Goal: Task Accomplishment & Management: Manage account settings

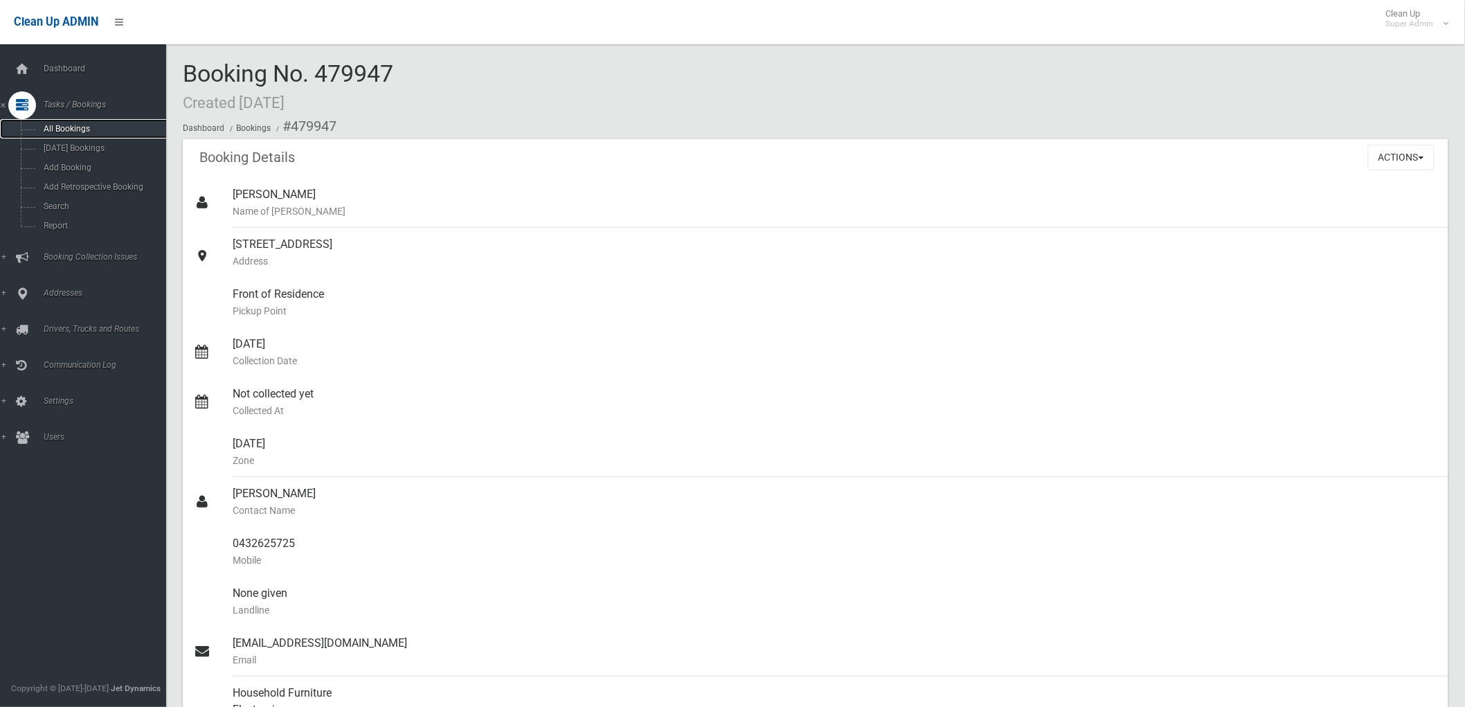
click at [80, 129] on span "All Bookings" at bounding box center [102, 129] width 127 height 10
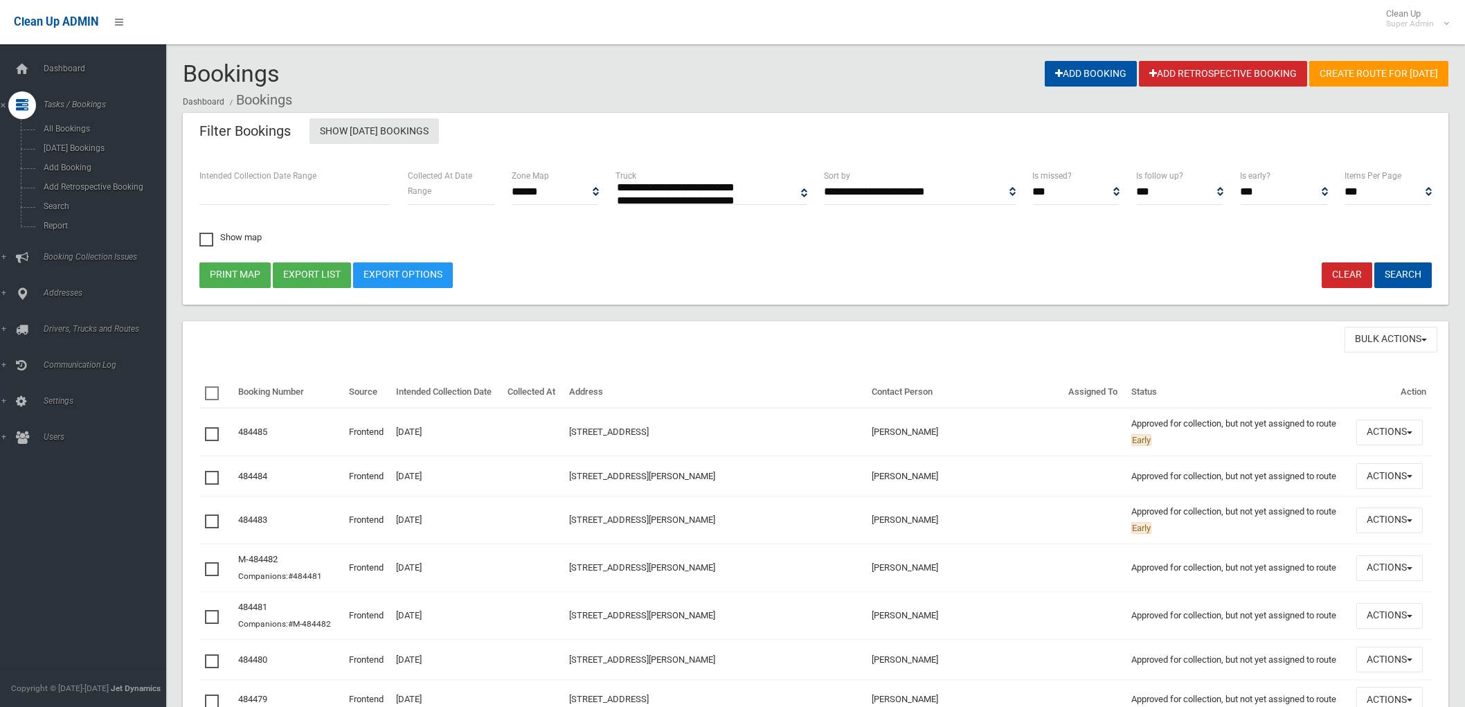
select select
click at [57, 205] on span "Search" at bounding box center [102, 206] width 127 height 10
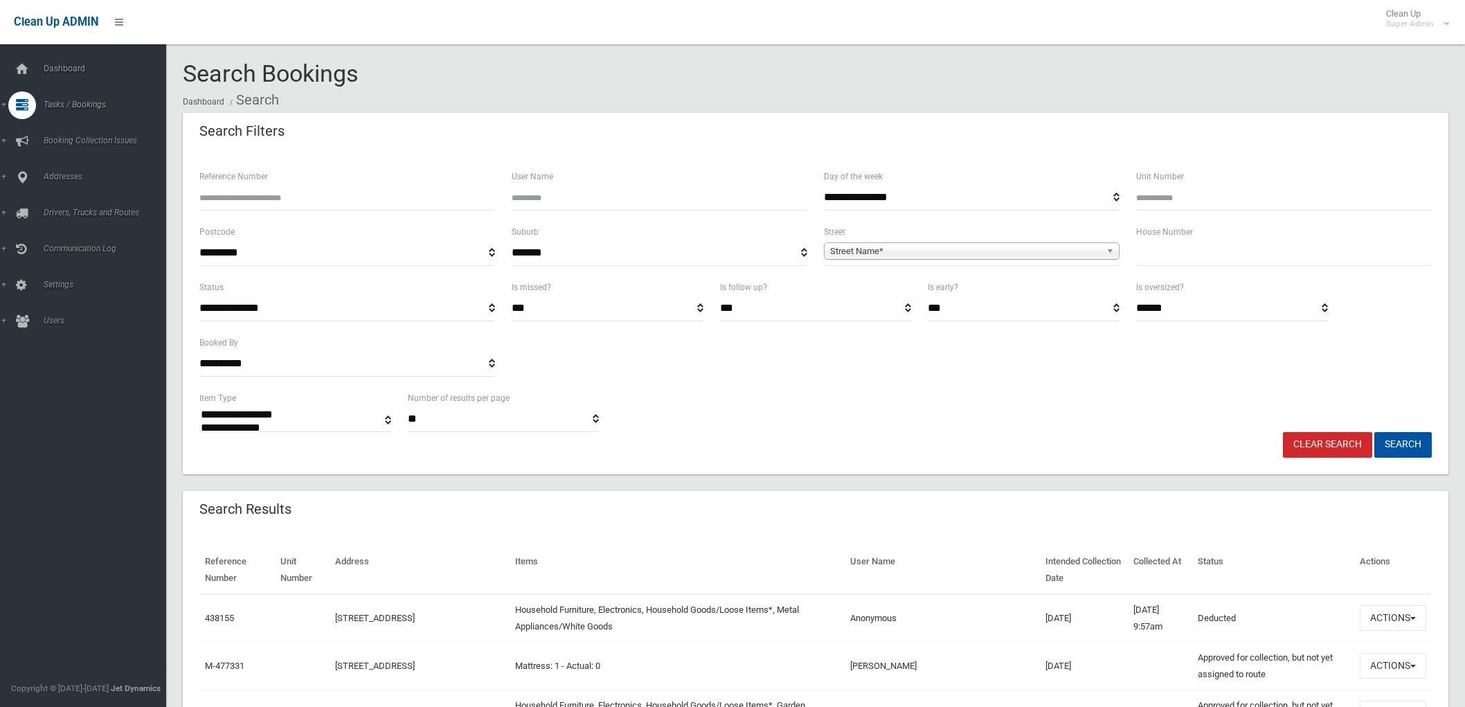
select select
click at [261, 203] on input "Reference Number" at bounding box center [347, 198] width 296 height 26
type input "******"
click at [1374, 432] on button "Search" at bounding box center [1402, 445] width 57 height 26
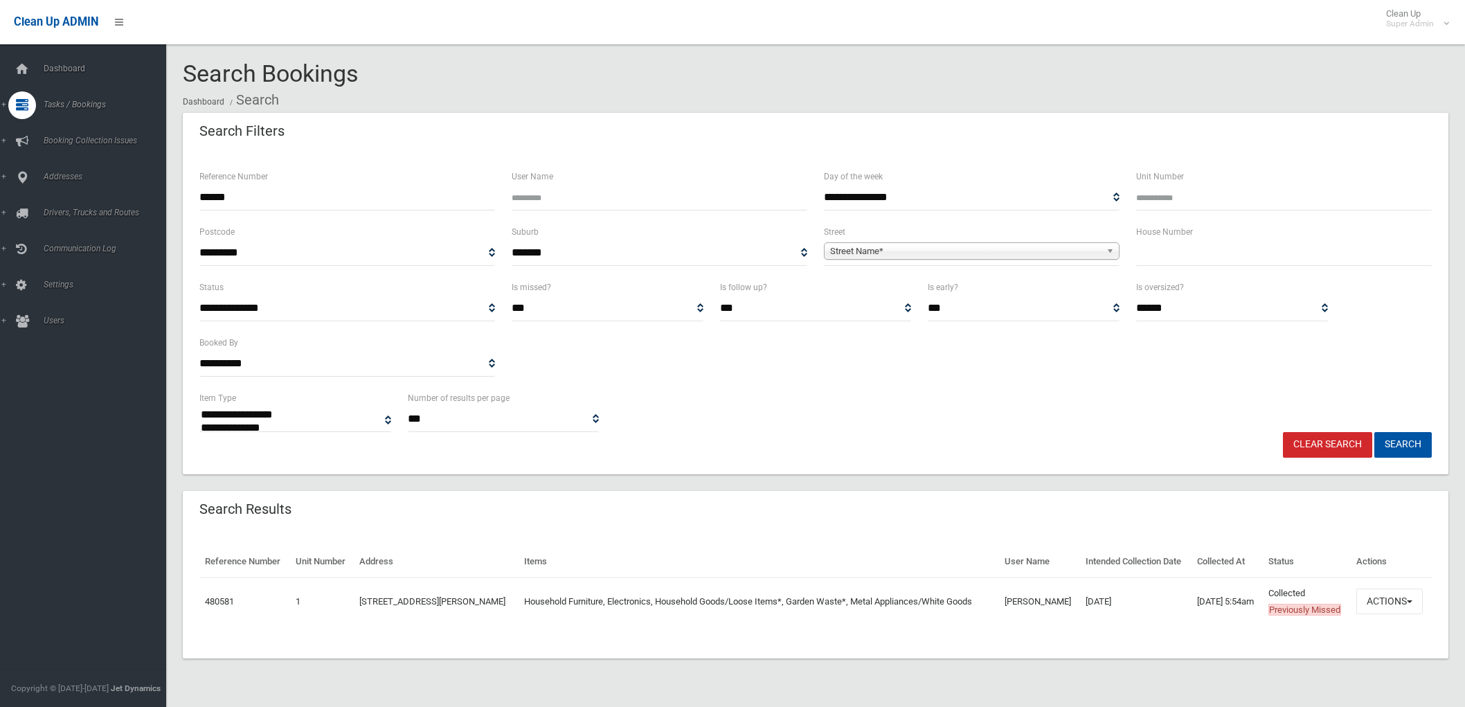
select select
click at [1367, 614] on button "Actions" at bounding box center [1389, 601] width 66 height 26
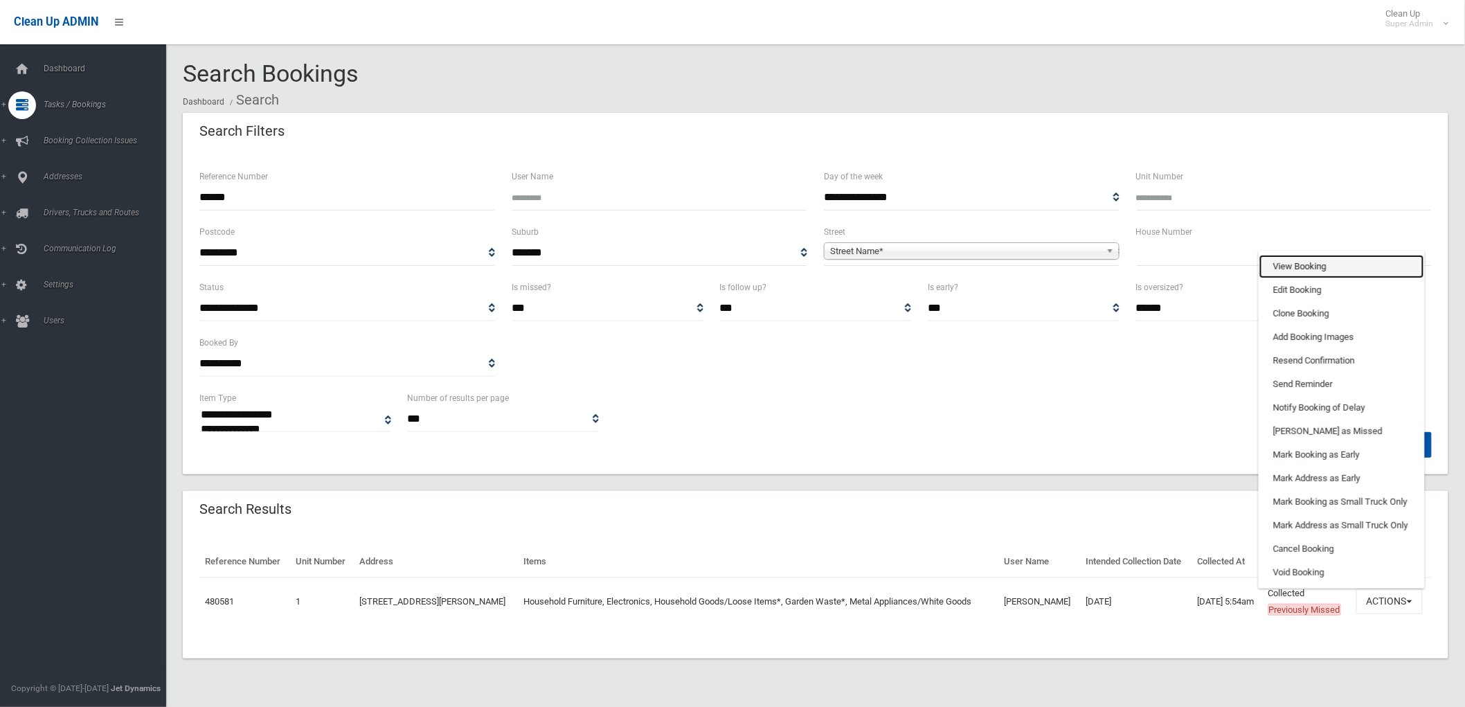
click at [1294, 278] on link "View Booking" at bounding box center [1341, 267] width 165 height 24
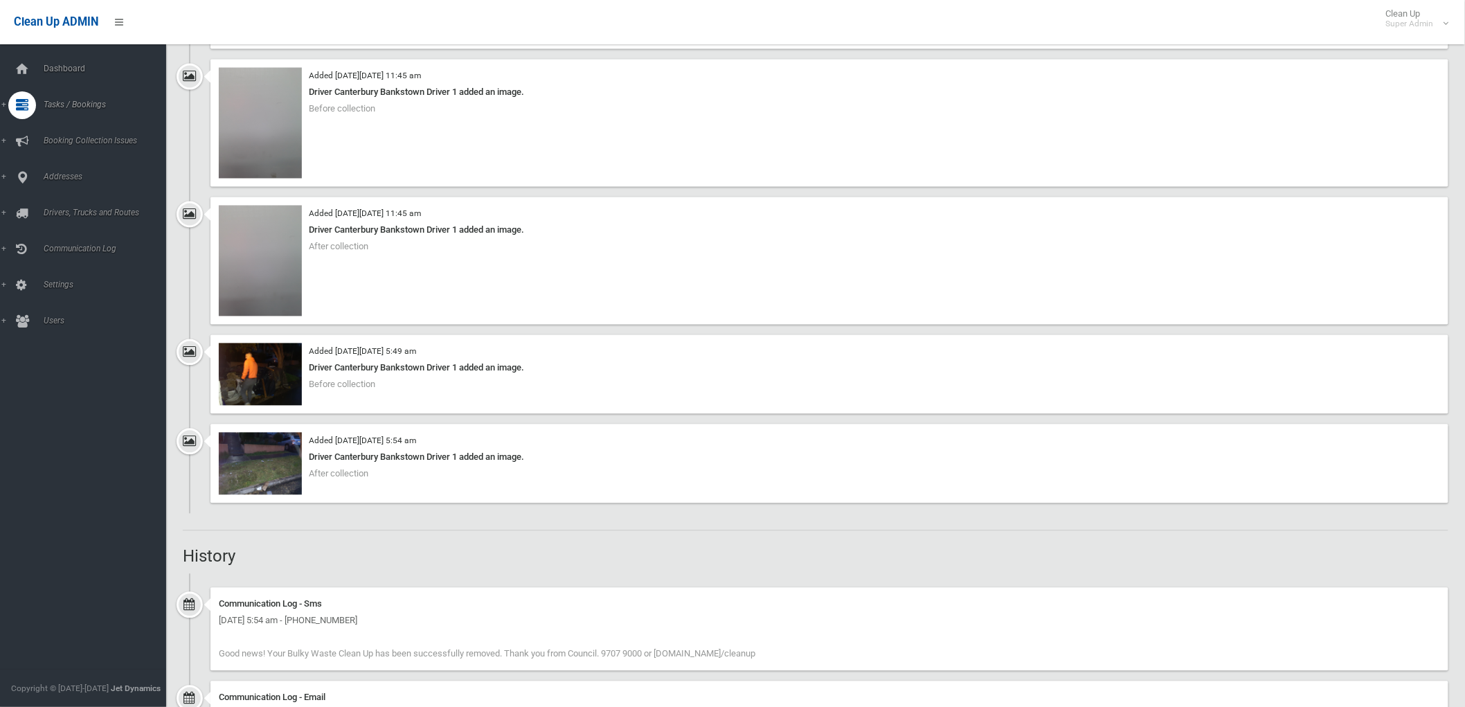
scroll to position [3230, 0]
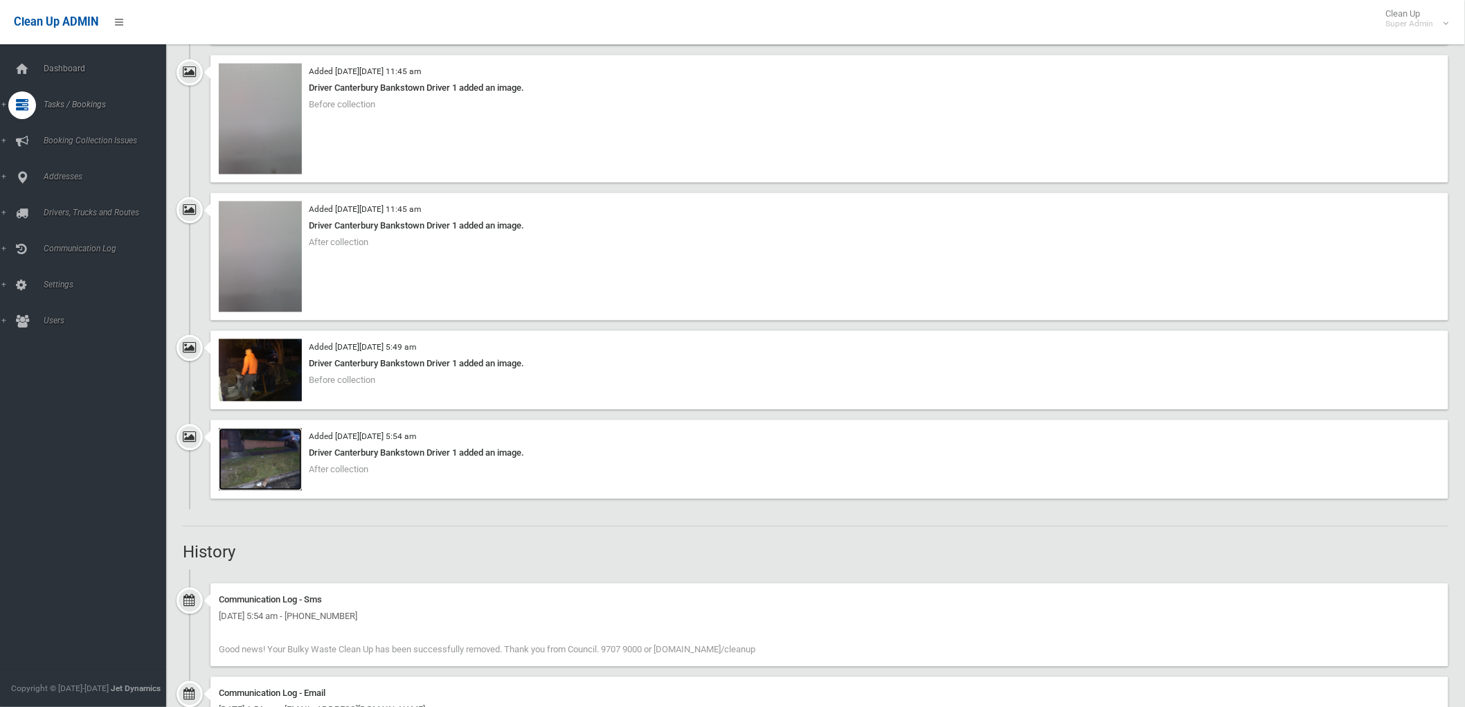
click at [266, 475] on img at bounding box center [260, 459] width 83 height 62
click at [235, 469] on img at bounding box center [260, 459] width 83 height 62
click at [279, 365] on img at bounding box center [260, 370] width 83 height 62
click at [267, 377] on img at bounding box center [260, 370] width 83 height 62
click at [287, 481] on img at bounding box center [260, 459] width 83 height 62
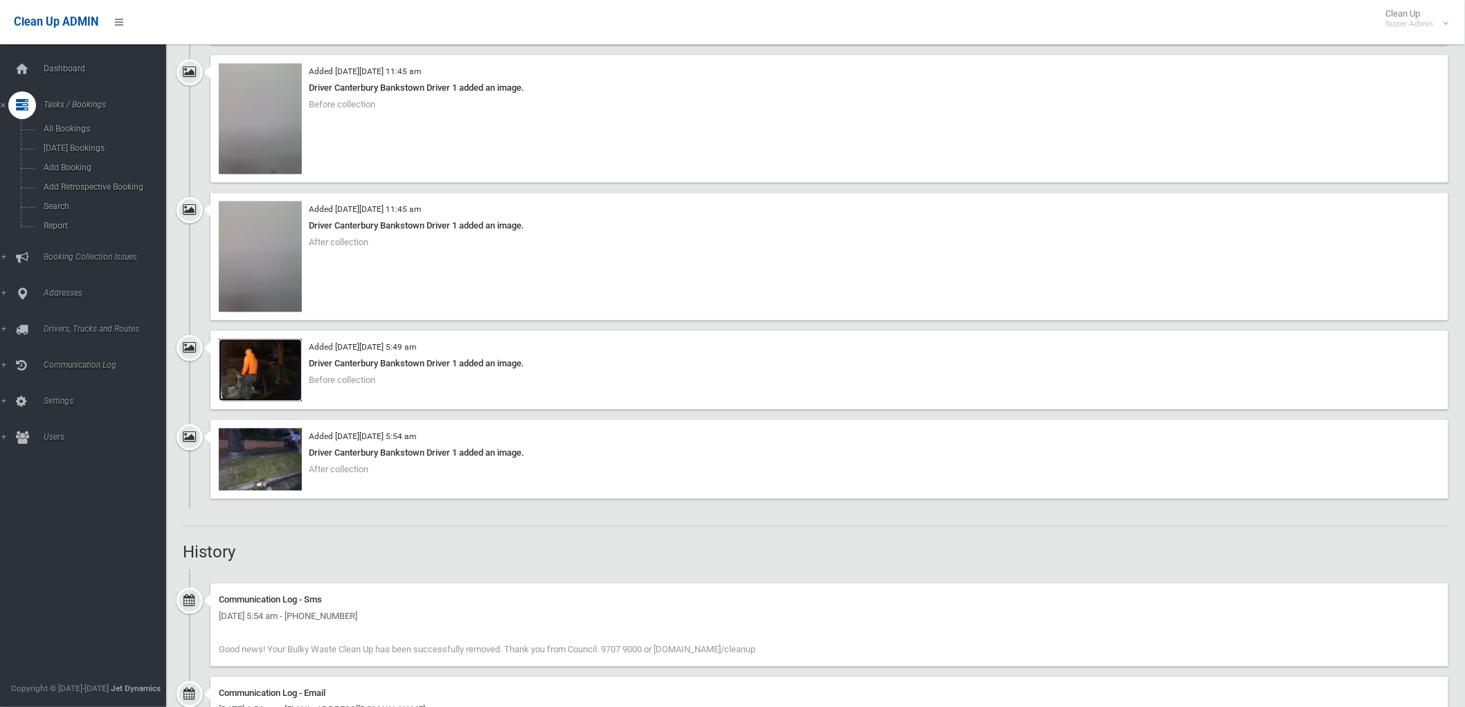
click at [277, 381] on img at bounding box center [260, 370] width 83 height 62
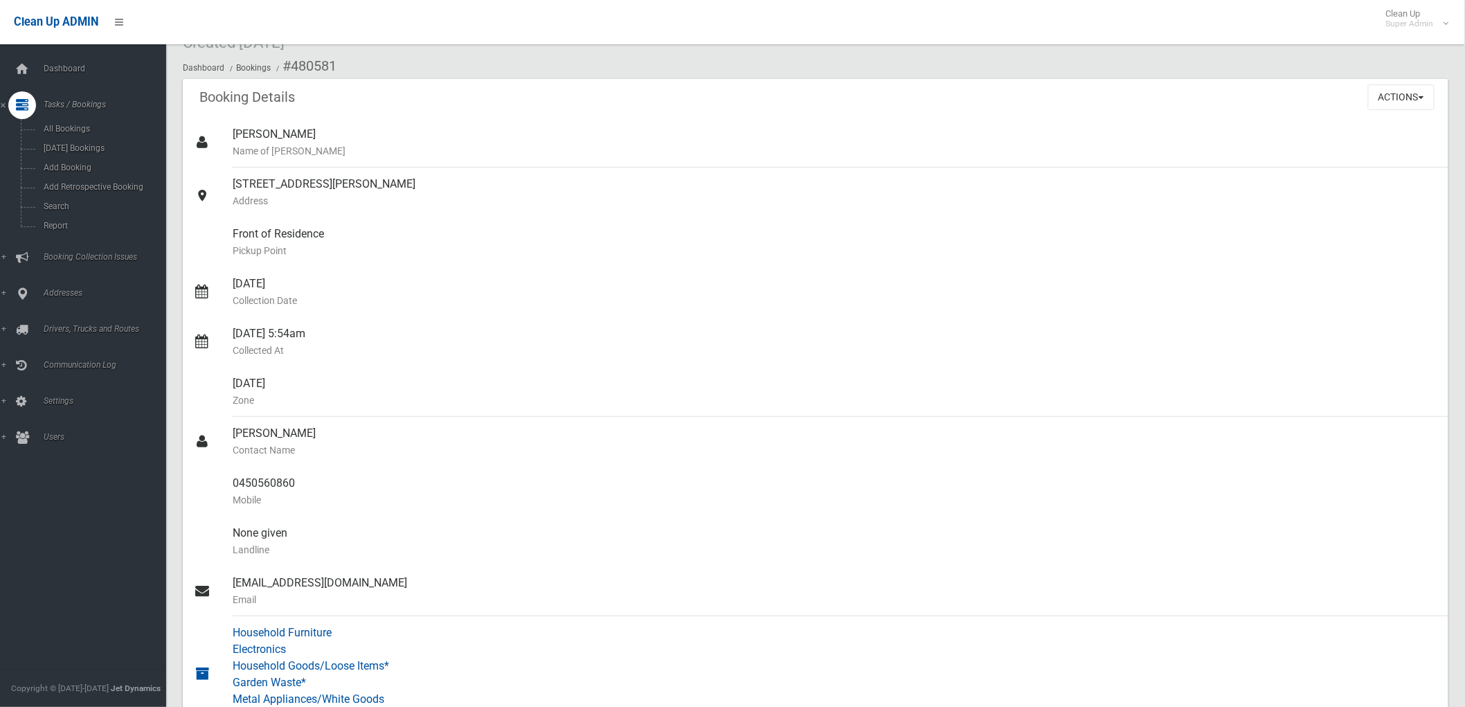
scroll to position [0, 0]
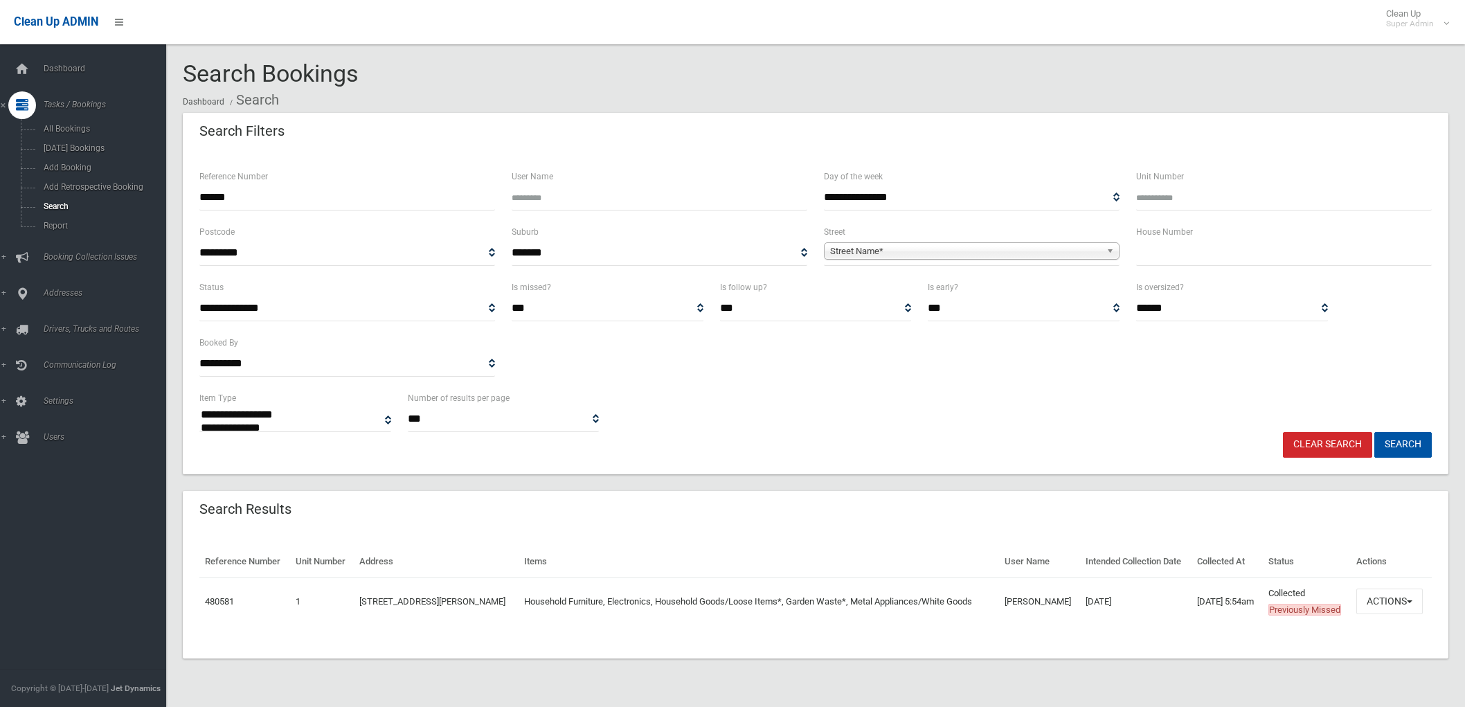
select select
drag, startPoint x: 301, startPoint y: 206, endPoint x: -241, endPoint y: 147, distance: 545.2
click at [0, 147] on html "Clean Up ADMIN Clean Up Super Admin Logout Search Bookings Dashboard Search" at bounding box center [732, 353] width 1465 height 707
type input "*******"
click at [341, 192] on input "Reference Number" at bounding box center [347, 198] width 296 height 26
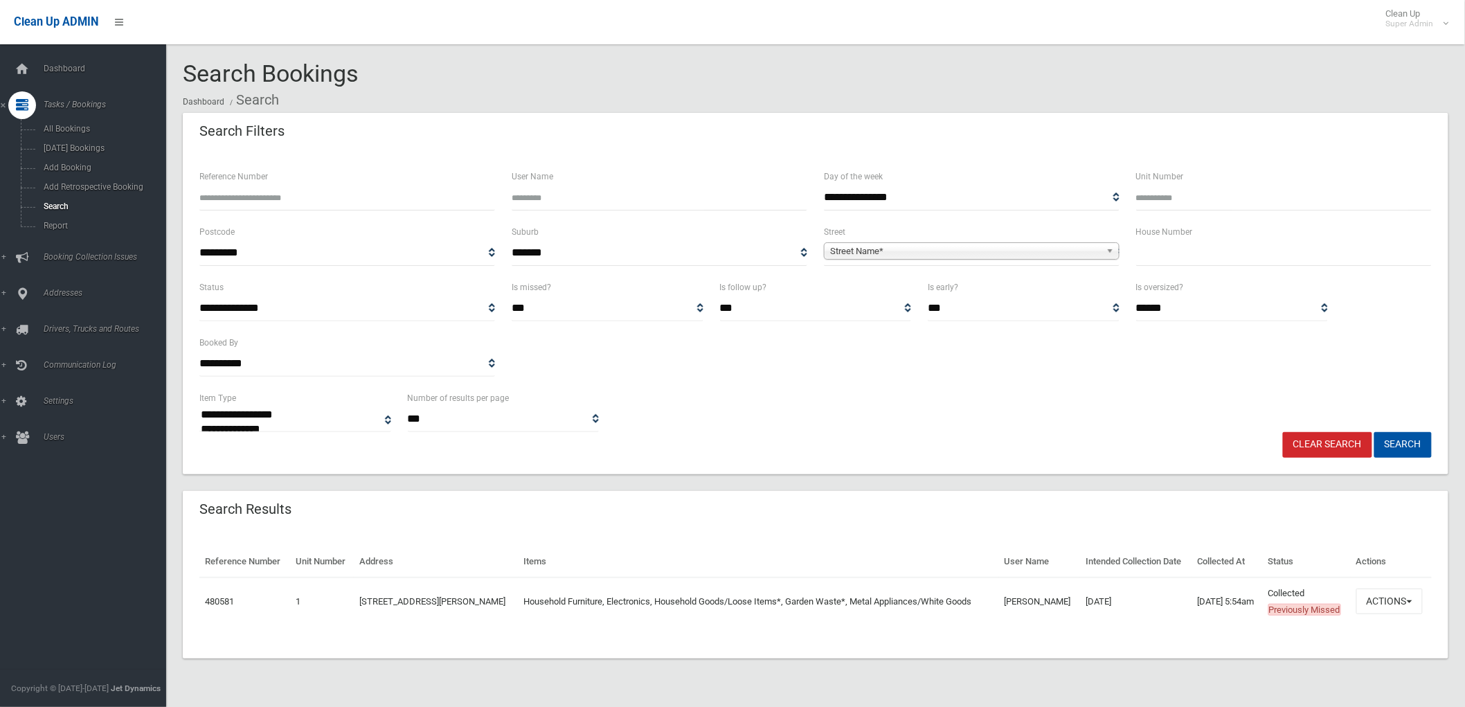
paste input "******"
type input "******"
click at [1374, 432] on button "Search" at bounding box center [1402, 445] width 57 height 26
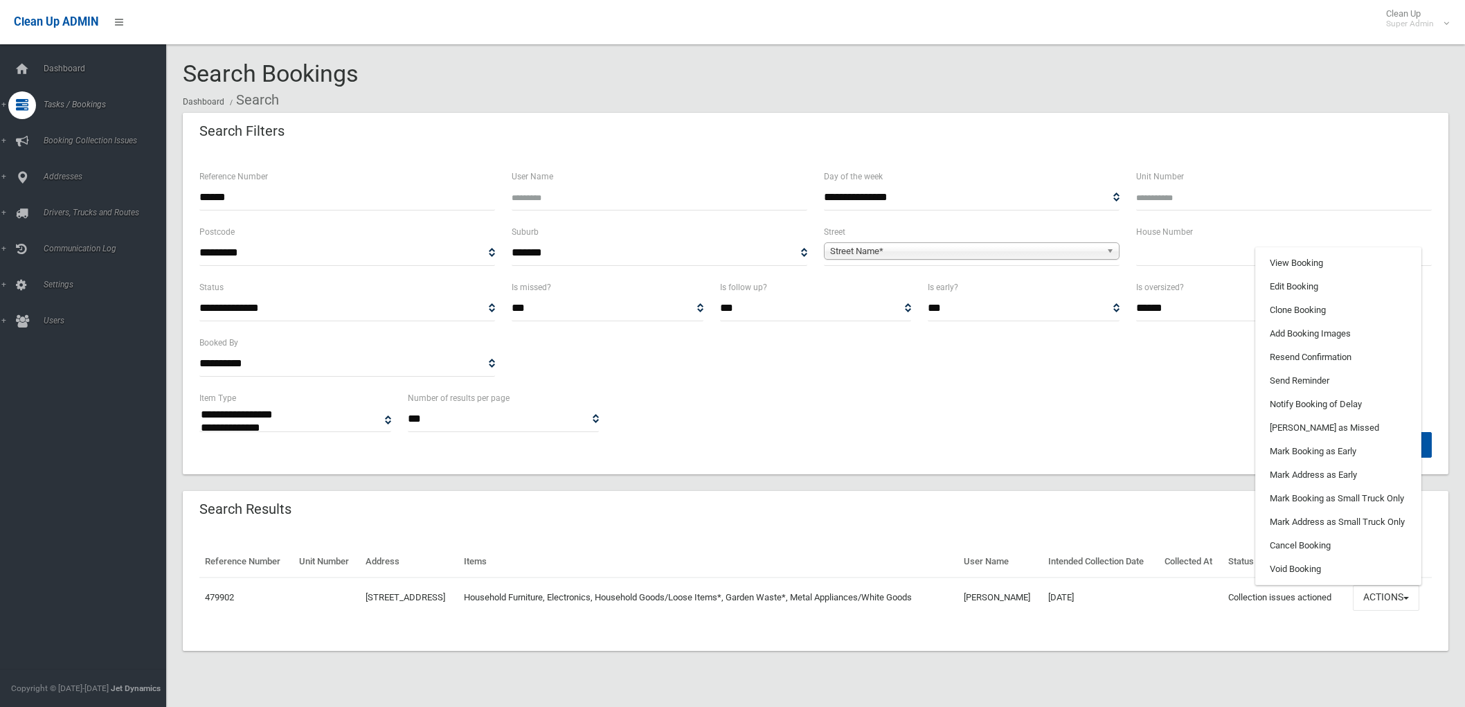
select select
click at [1297, 257] on link "View Booking" at bounding box center [1338, 263] width 165 height 24
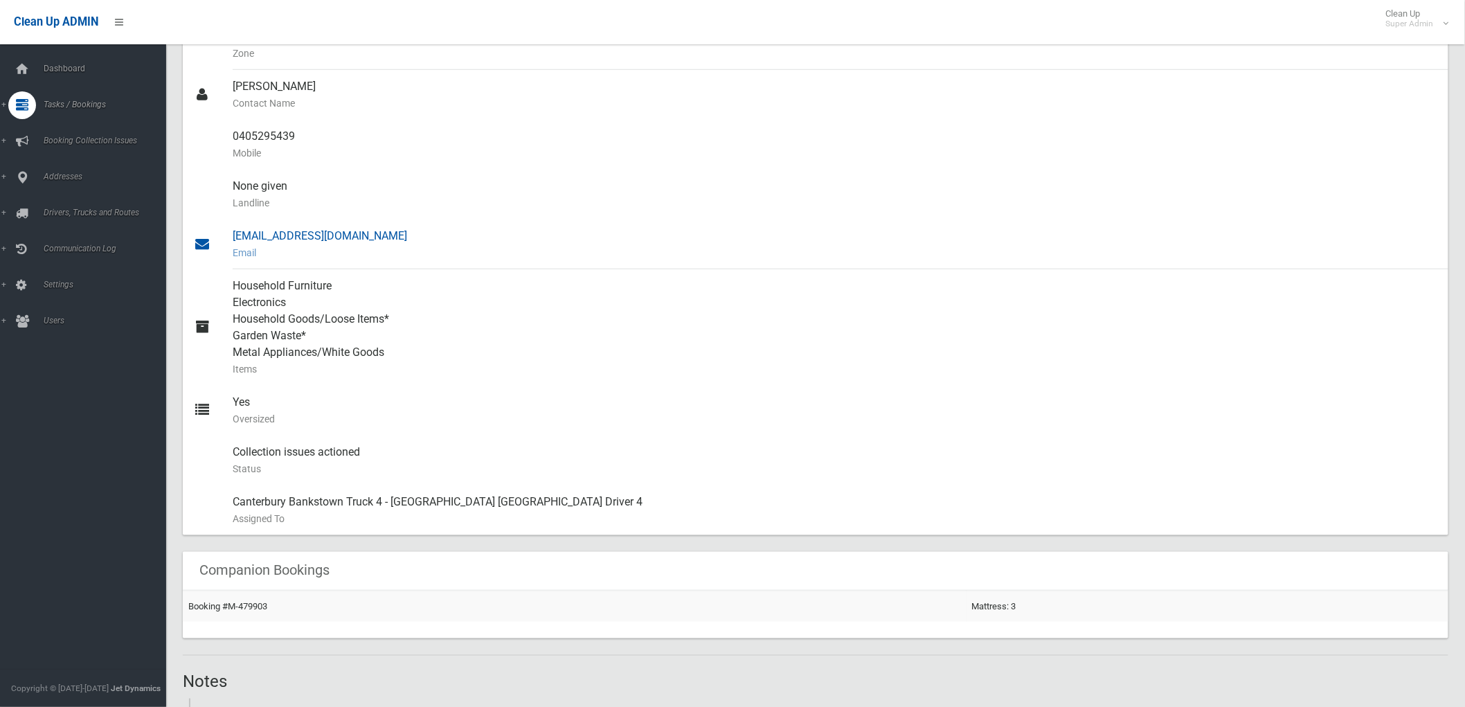
scroll to position [692, 0]
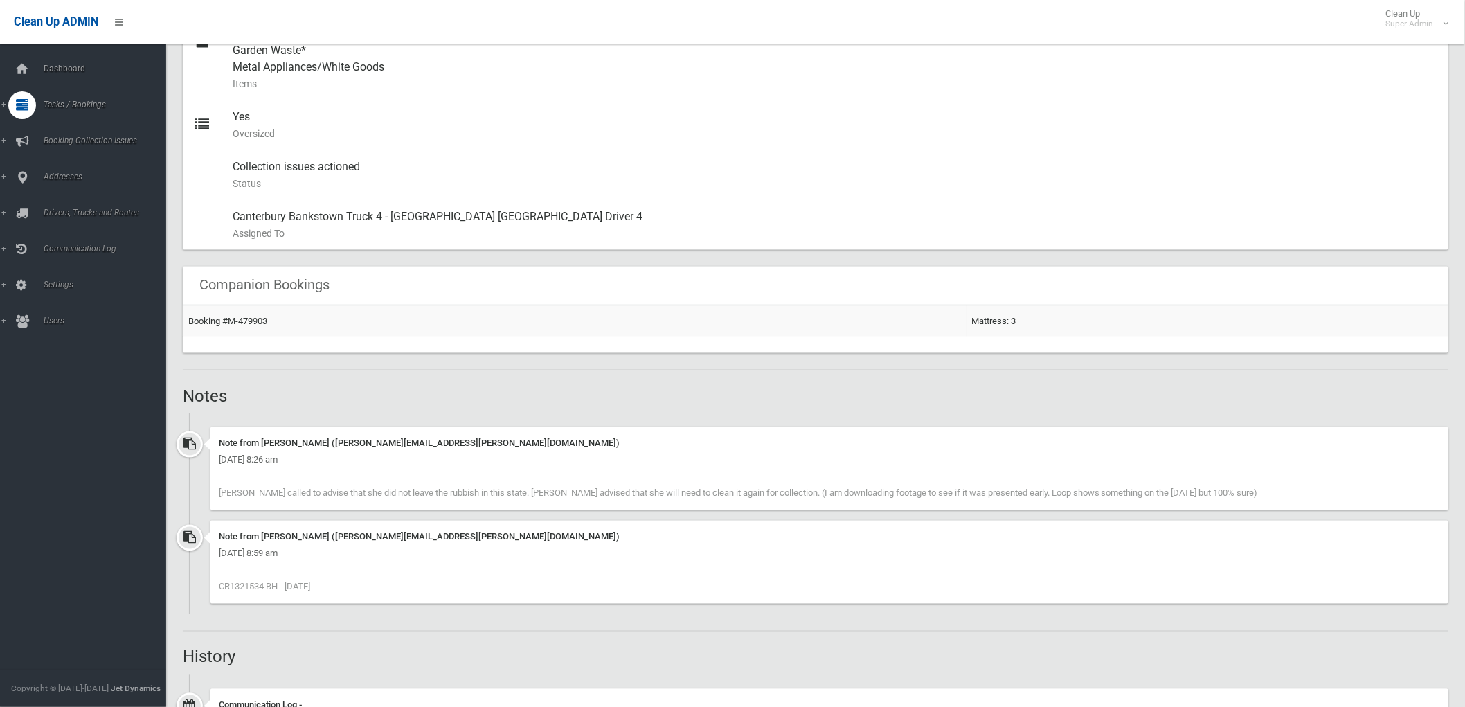
click at [1114, 388] on h2 "Notes" at bounding box center [815, 396] width 1265 height 18
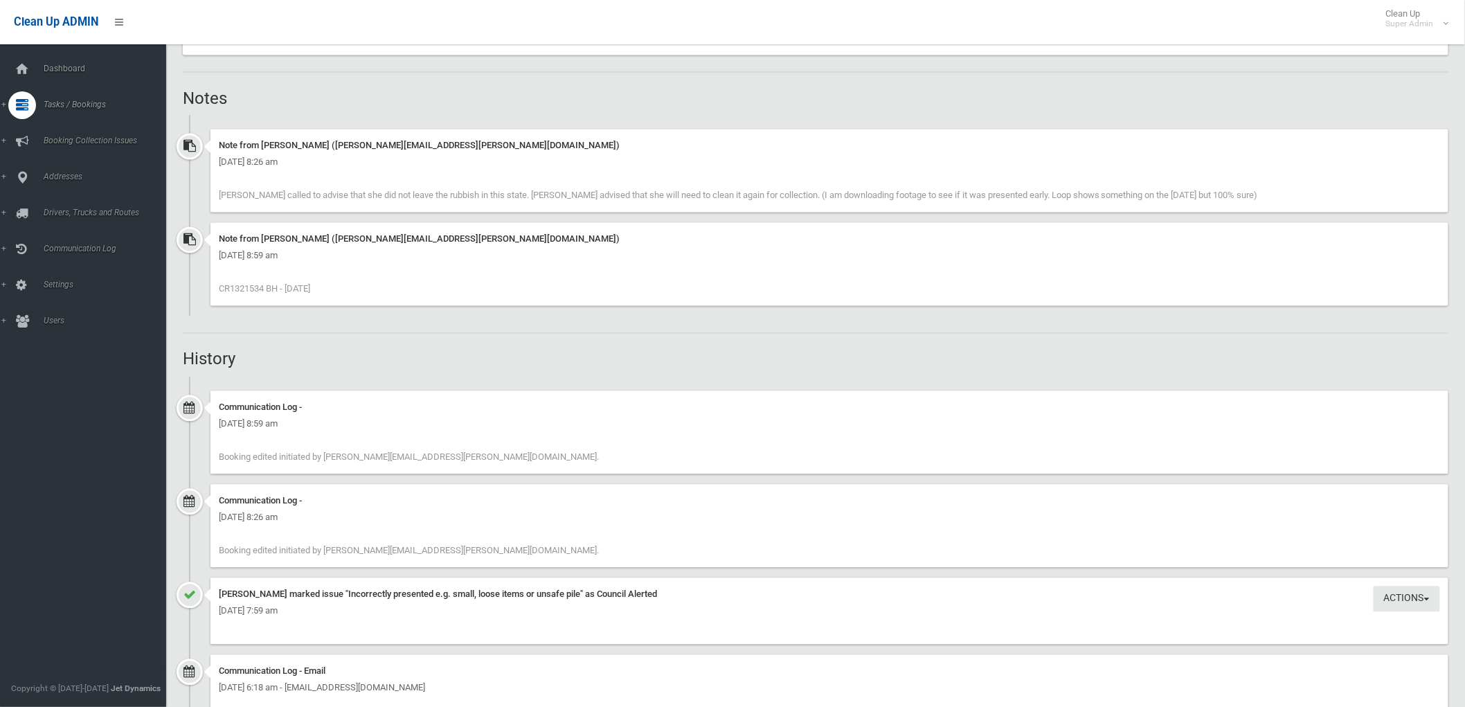
scroll to position [1000, 0]
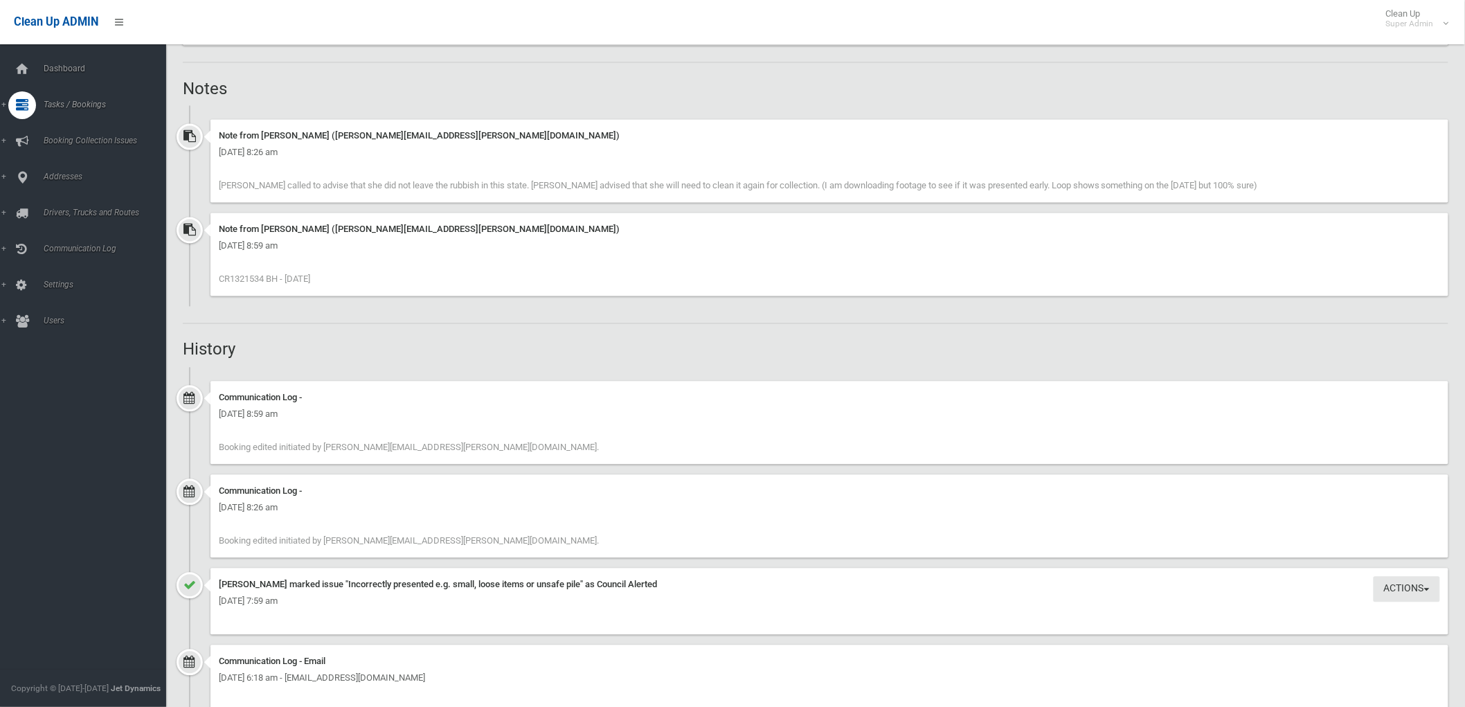
click at [929, 330] on div "Booking Details Actions View Booking Edit Booking Clone Booking Add Booking Ima…" at bounding box center [815, 217] width 1265 height 2155
drag, startPoint x: 939, startPoint y: 362, endPoint x: 965, endPoint y: 377, distance: 30.4
click at [965, 377] on div "Booking Details Actions View Booking Edit Booking Clone Booking Add Booking Ima…" at bounding box center [815, 217] width 1265 height 2155
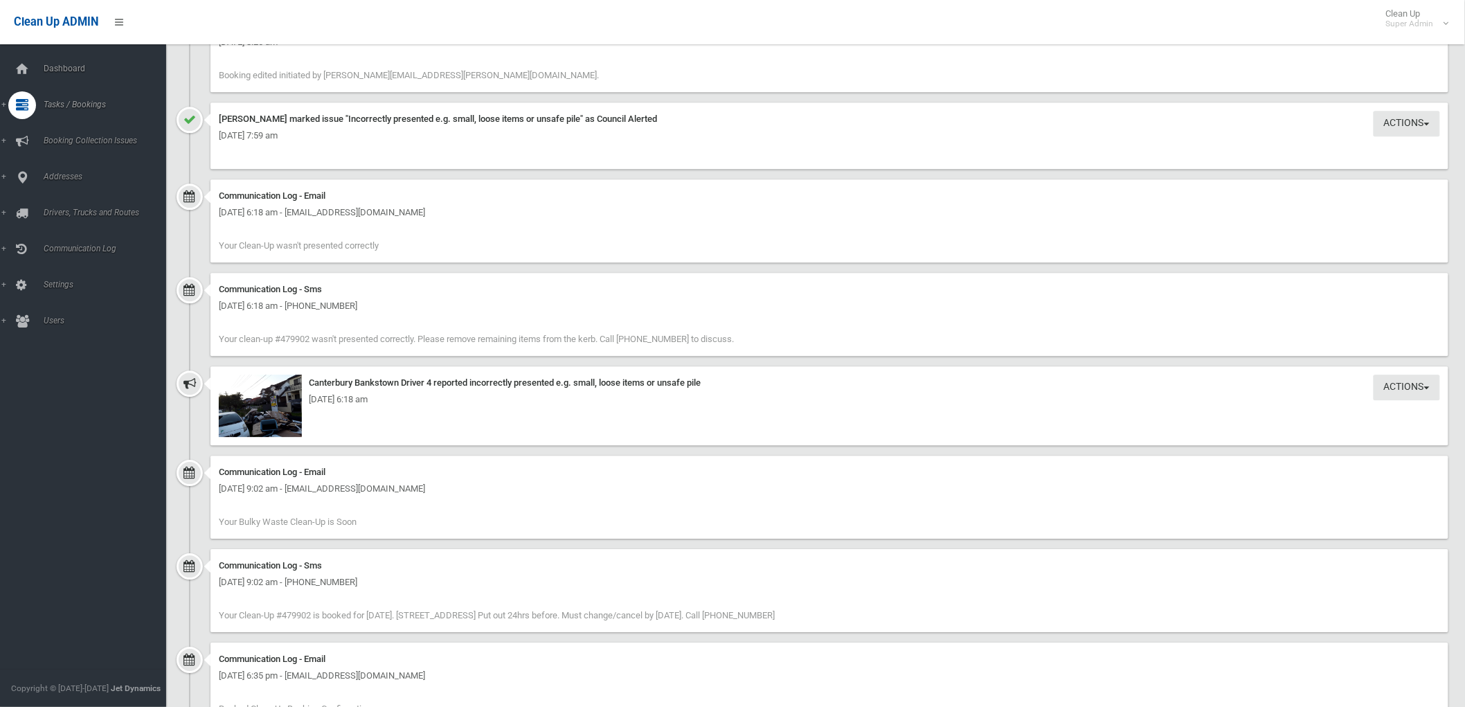
scroll to position [1613, 0]
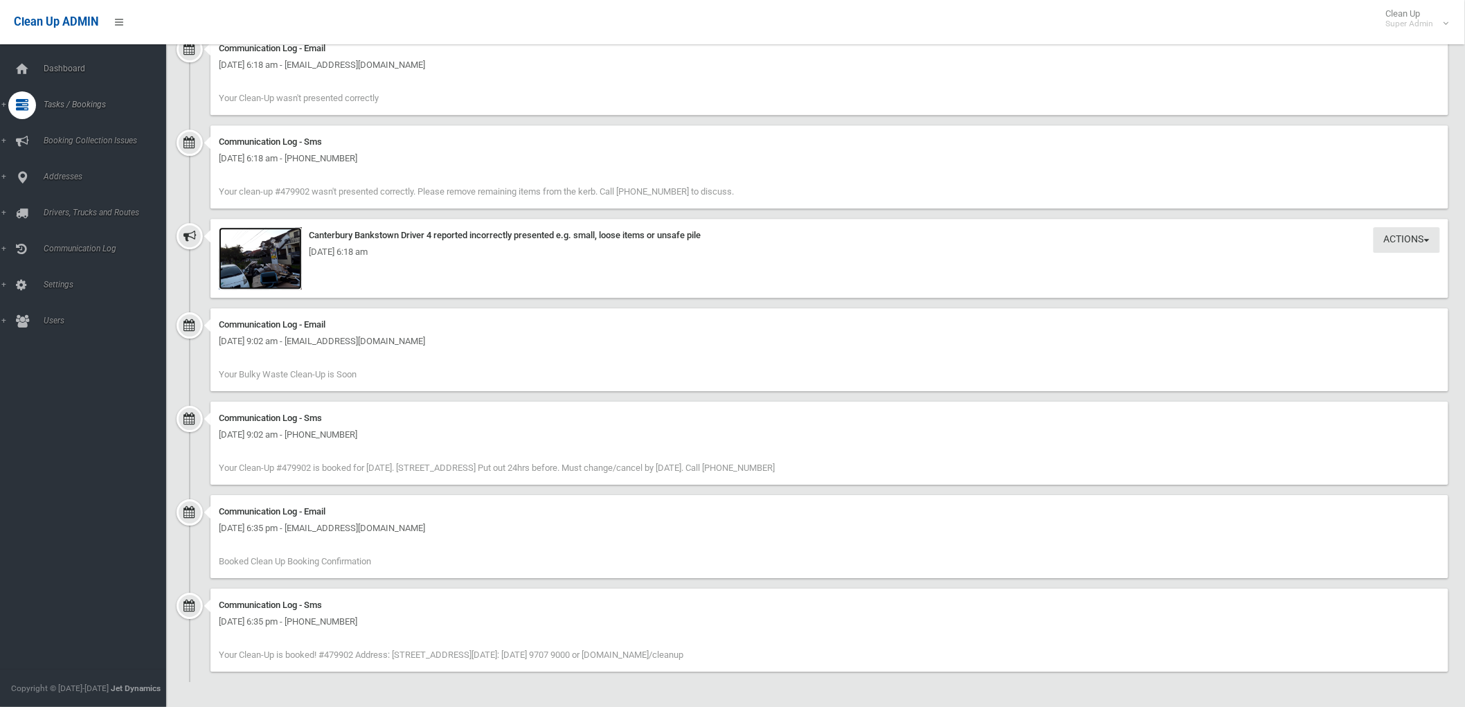
click at [250, 264] on img at bounding box center [260, 258] width 83 height 62
click at [281, 267] on img at bounding box center [260, 258] width 83 height 62
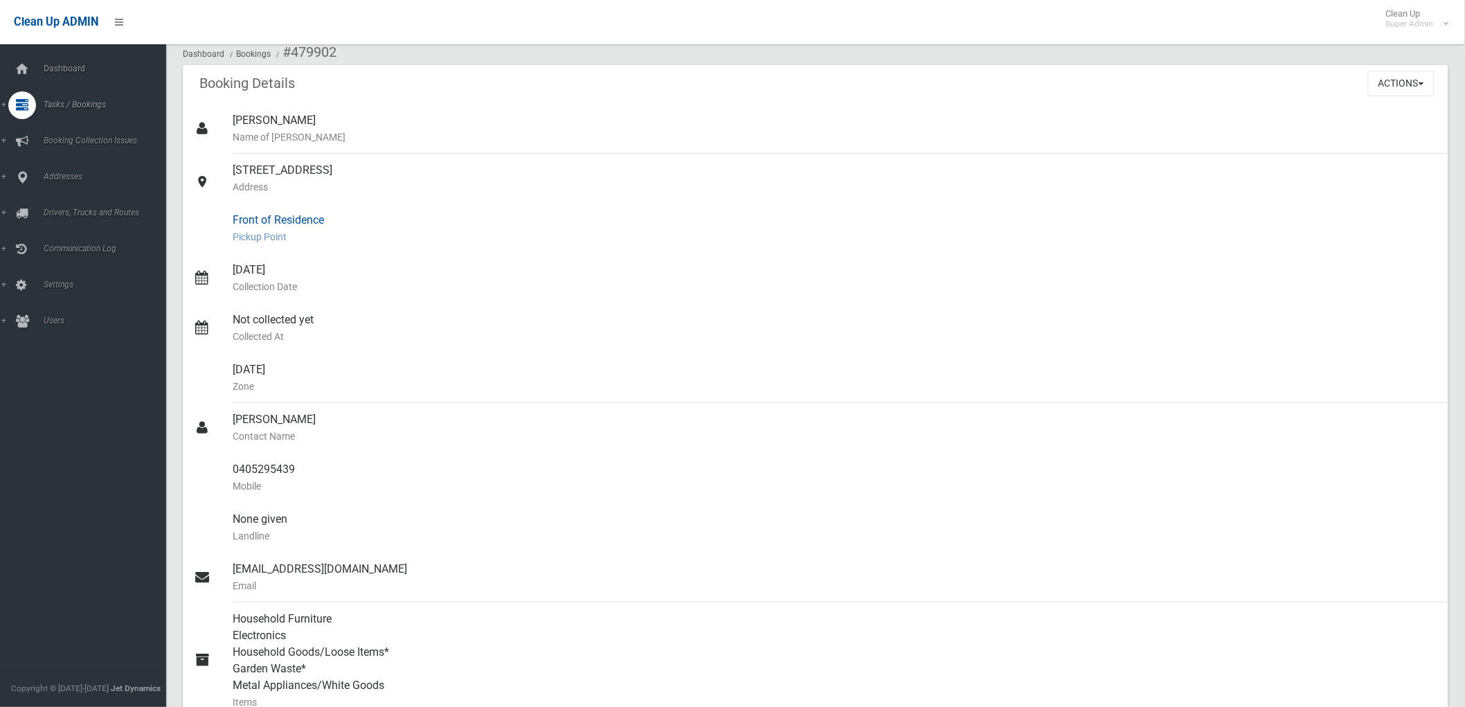
scroll to position [0, 0]
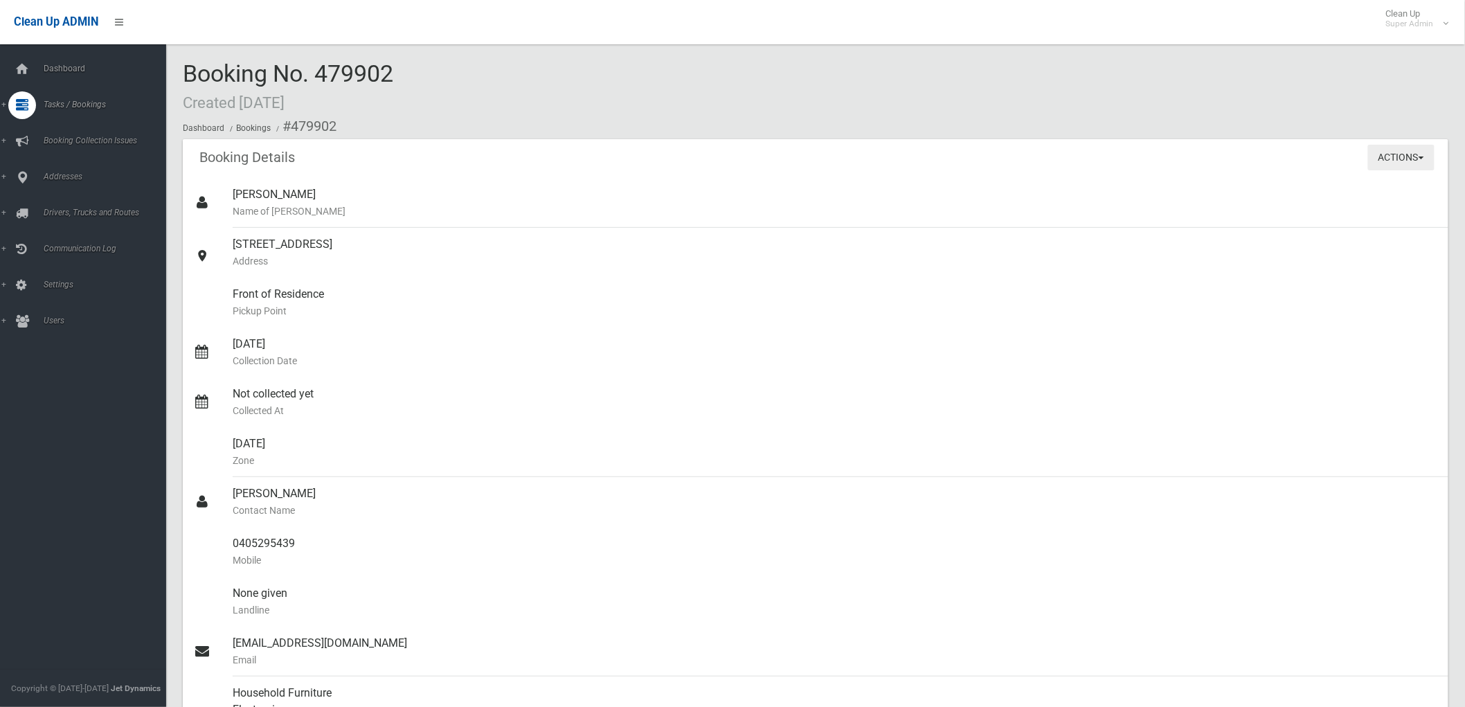
click at [1387, 160] on button "Actions" at bounding box center [1401, 158] width 66 height 26
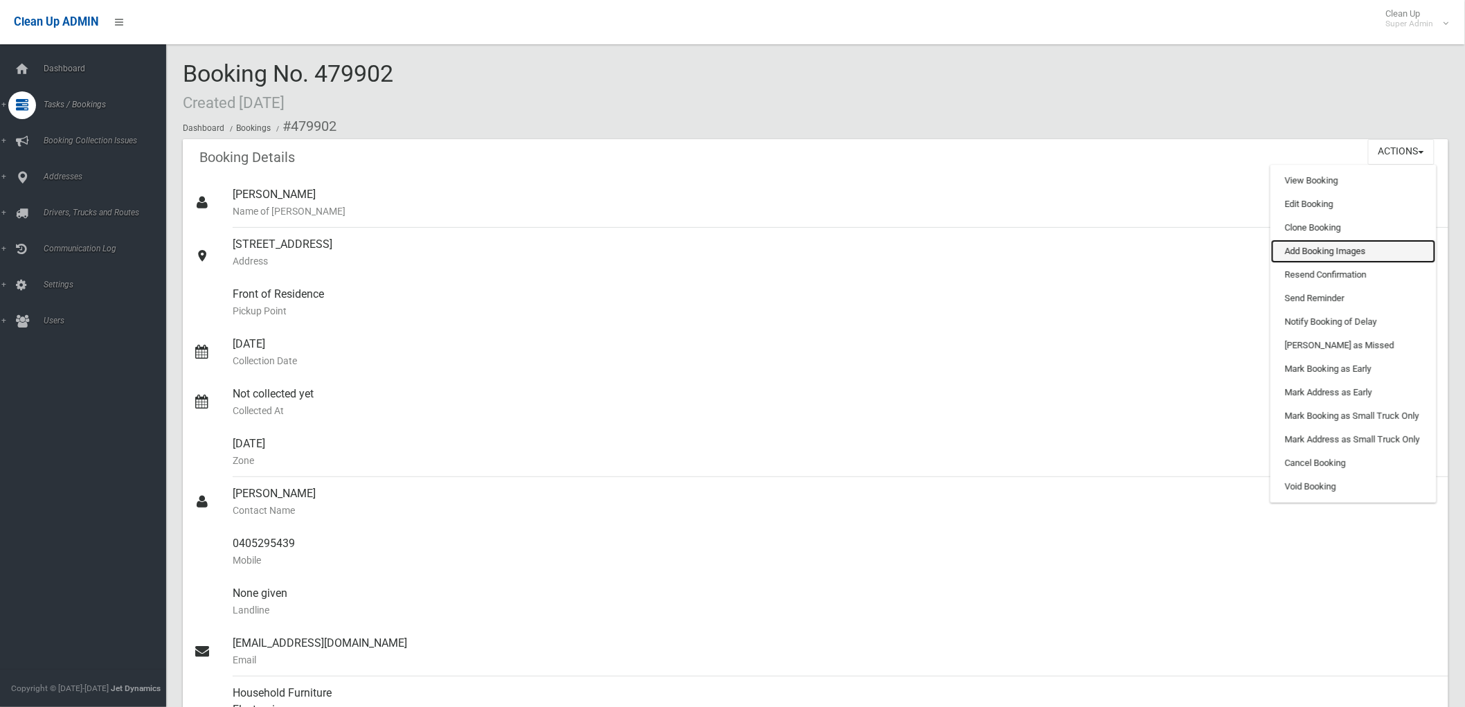
click at [1317, 253] on link "Add Booking Images" at bounding box center [1353, 251] width 165 height 24
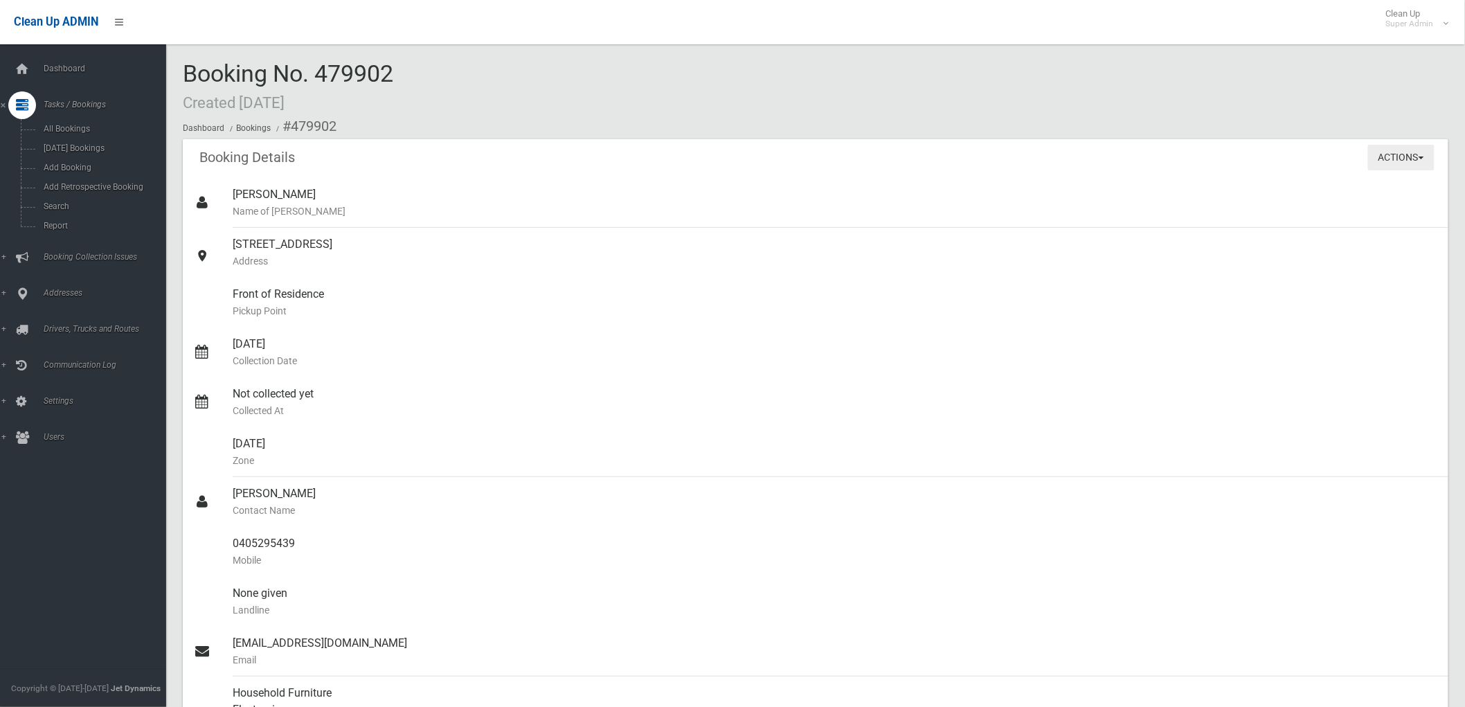
click at [1420, 154] on button "Actions" at bounding box center [1401, 158] width 66 height 26
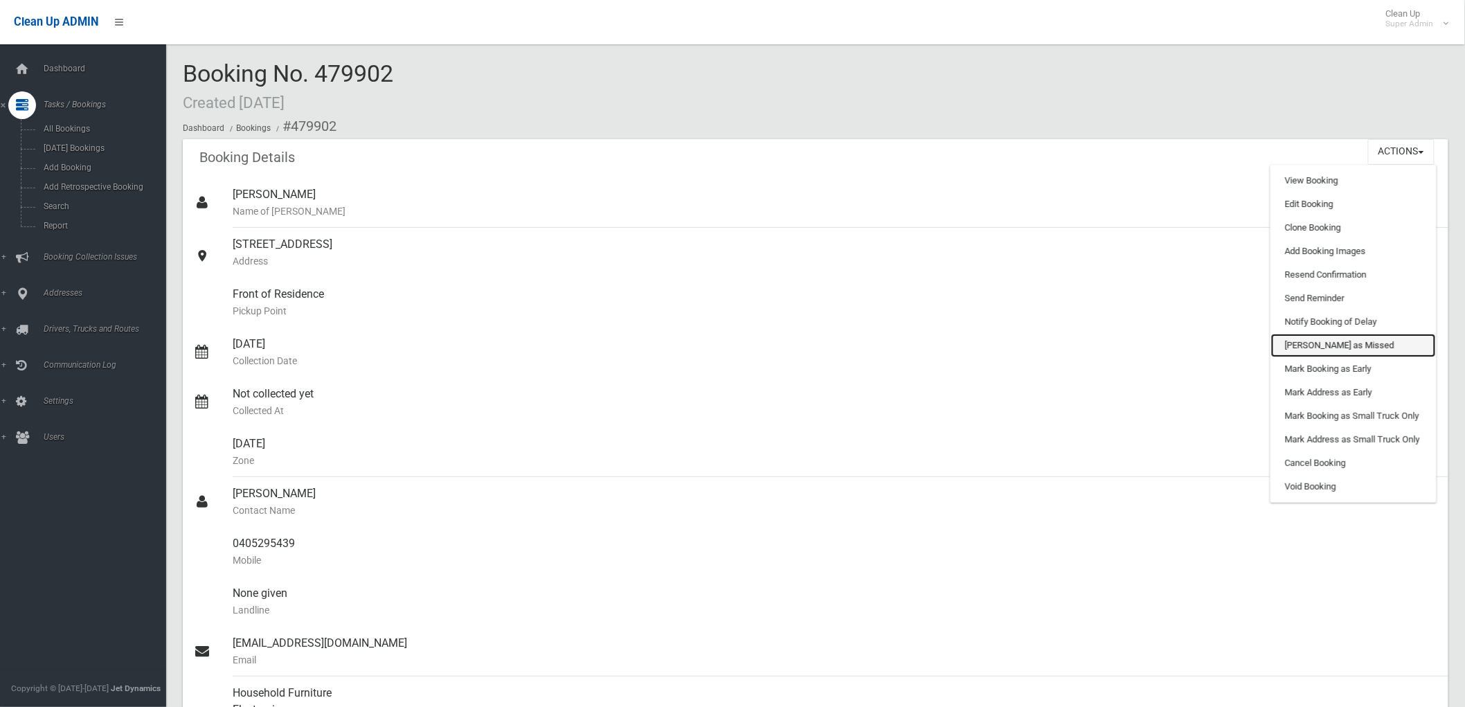
click at [1376, 346] on link "[PERSON_NAME] as Missed" at bounding box center [1353, 346] width 165 height 24
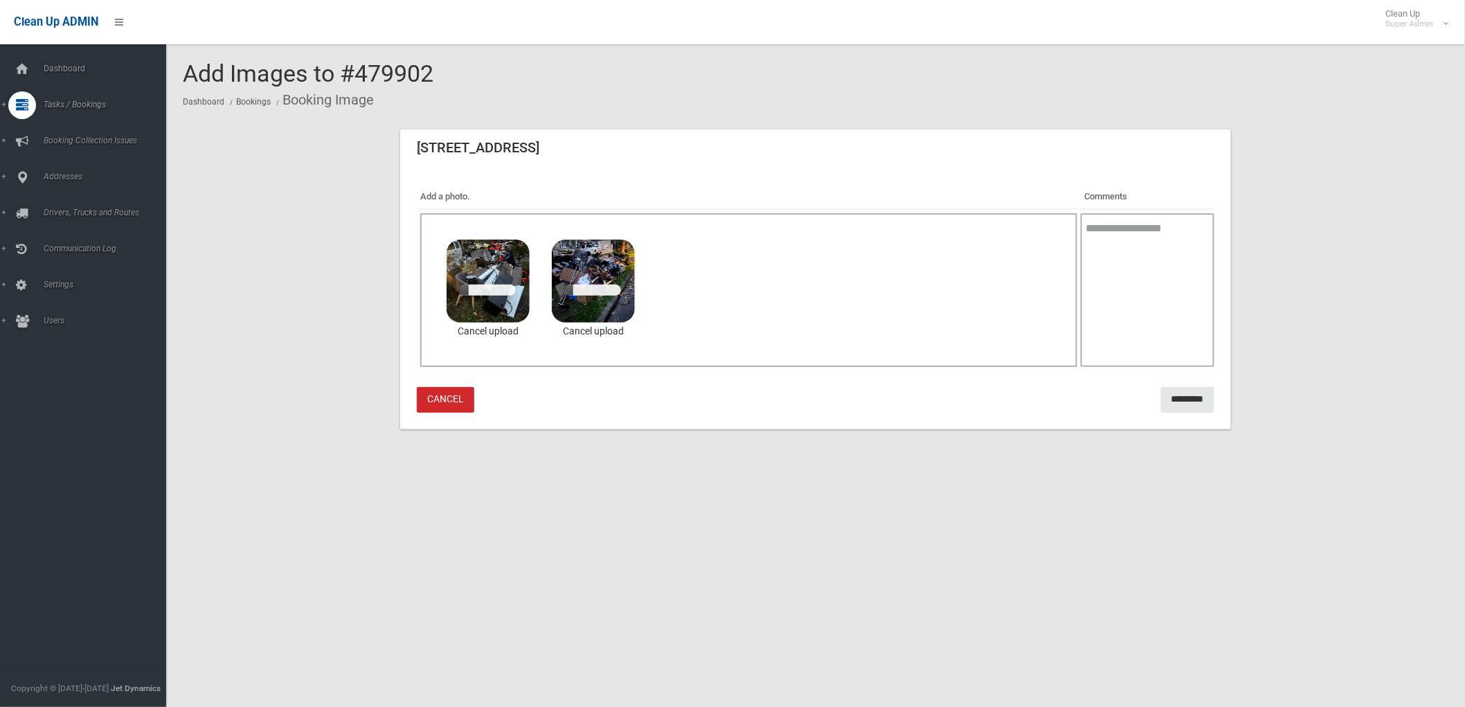
drag, startPoint x: 1171, startPoint y: 230, endPoint x: 1145, endPoint y: 253, distance: 34.4
click at [1172, 230] on textarea at bounding box center [1148, 290] width 134 height 154
type textarea "*******"
click at [1163, 401] on input "*********" at bounding box center [1187, 400] width 53 height 26
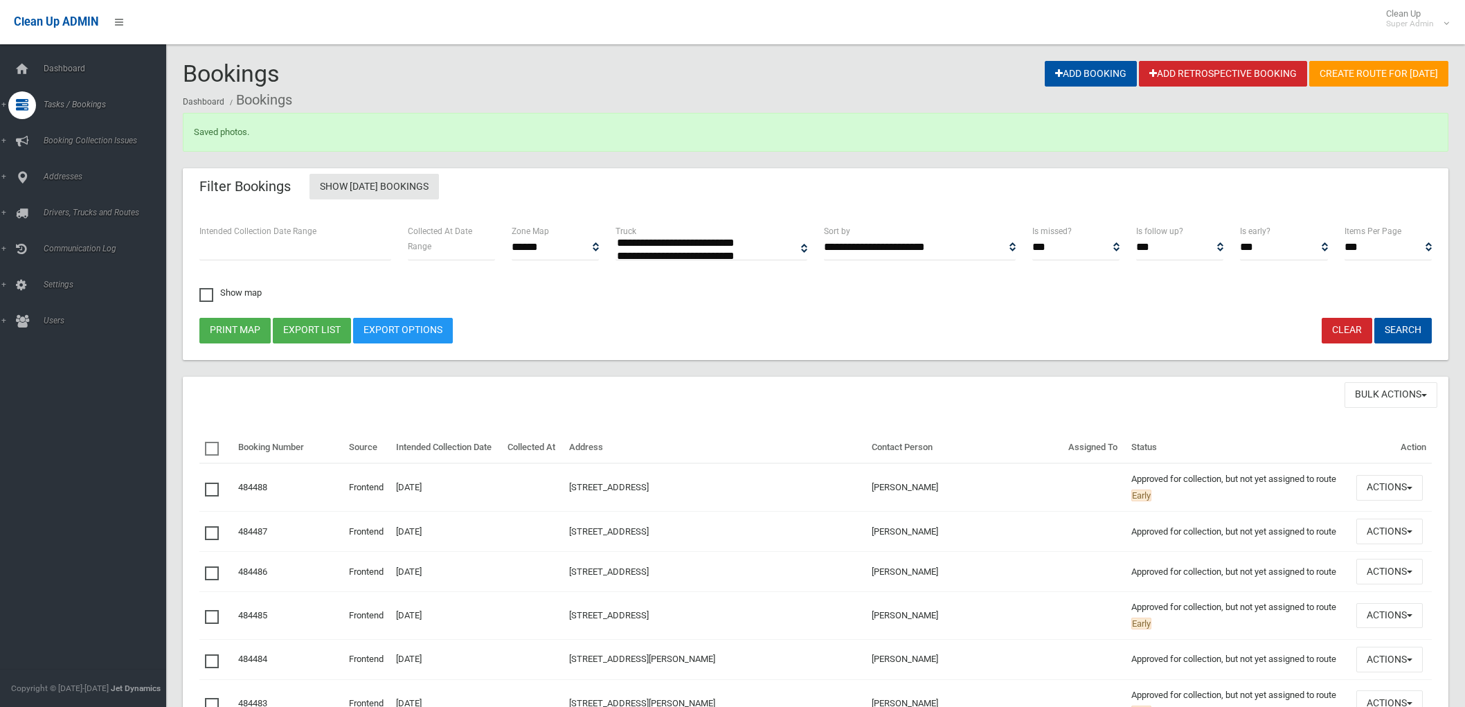
select select
type input "**********"
select select
